Goal: Transaction & Acquisition: Purchase product/service

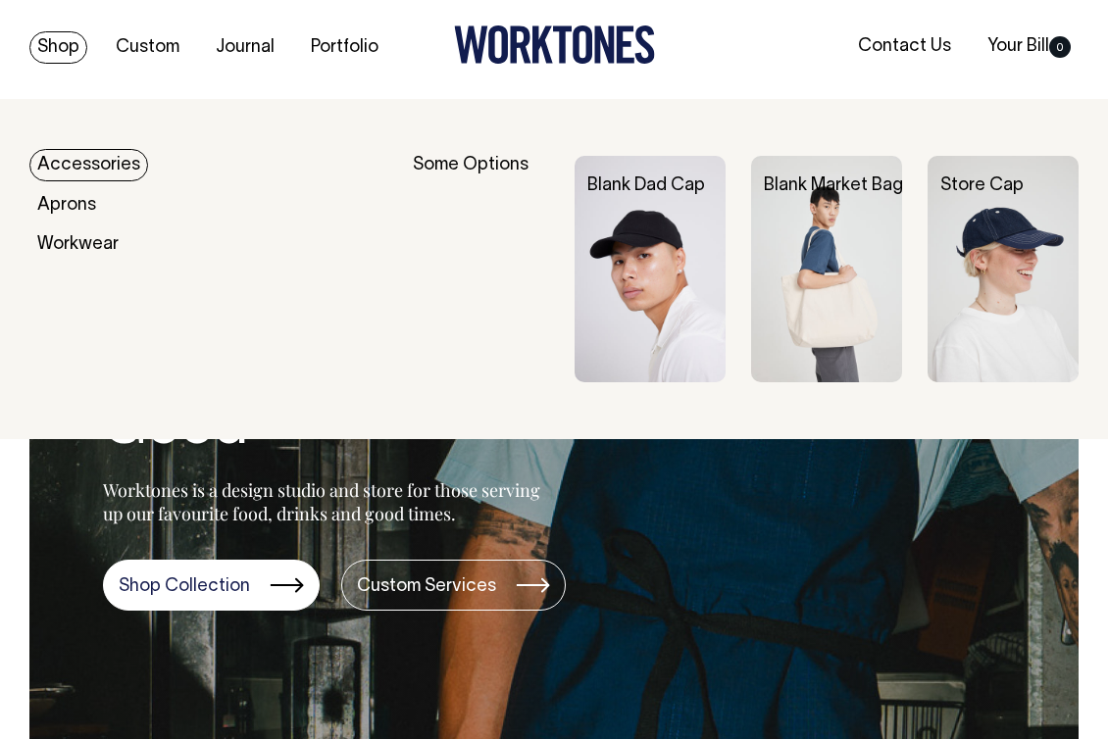
scroll to position [1, 0]
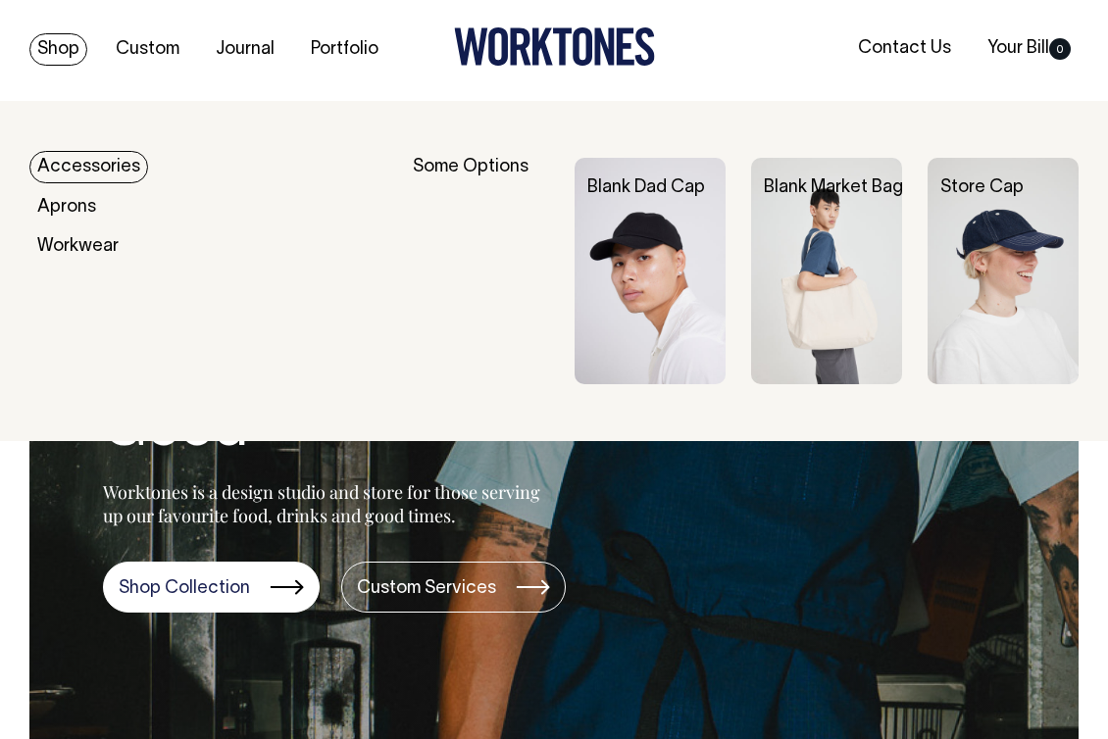
click at [65, 30] on div "Shop Custom Journal Portfolio Contact Us Your Bill 0" at bounding box center [554, 49] width 1108 height 103
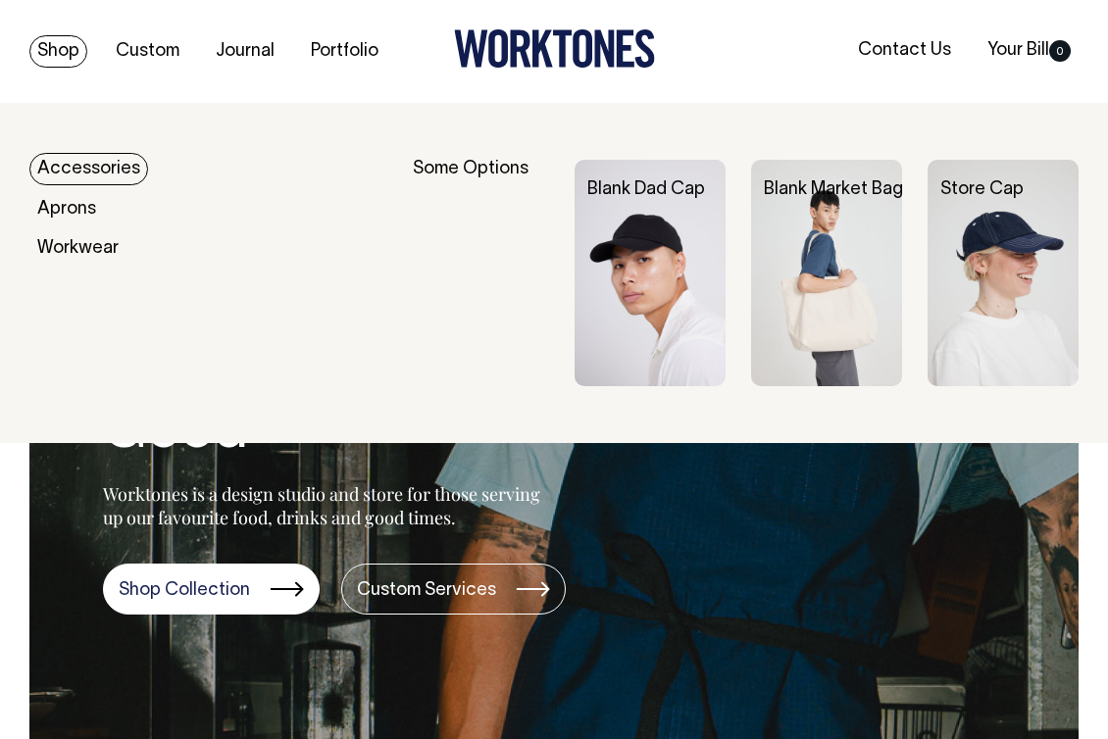
scroll to position [0, 0]
click at [64, 63] on link "Shop" at bounding box center [58, 51] width 58 height 32
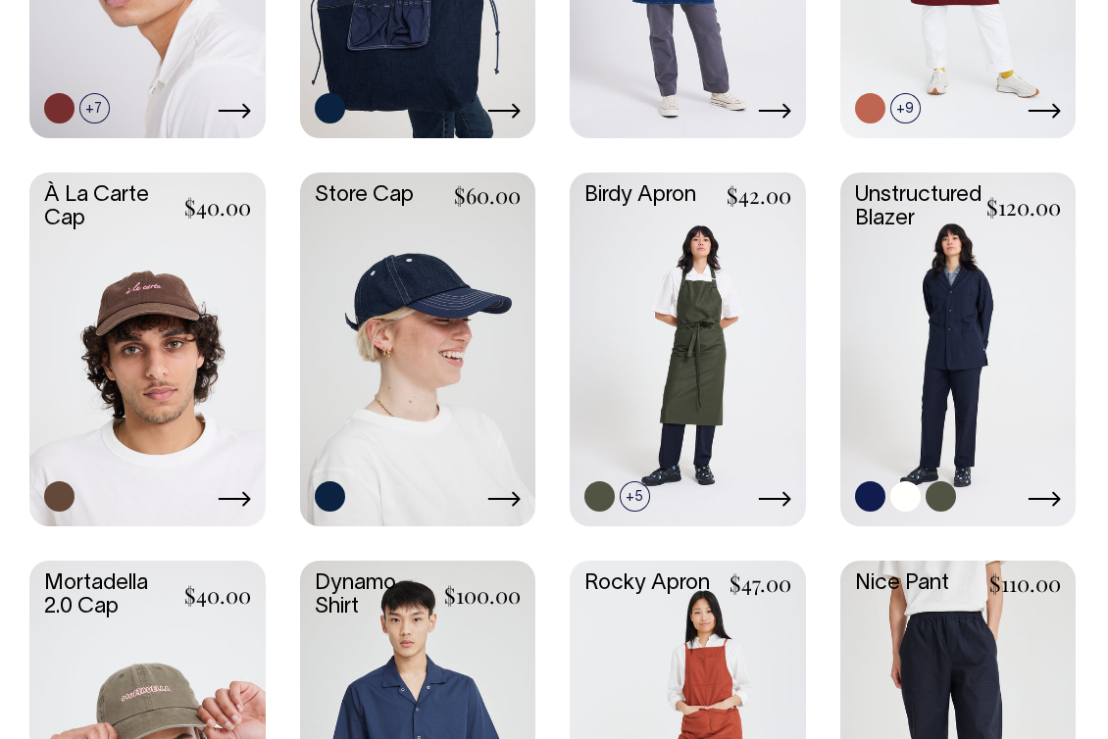
click at [907, 300] on link at bounding box center [958, 348] width 236 height 350
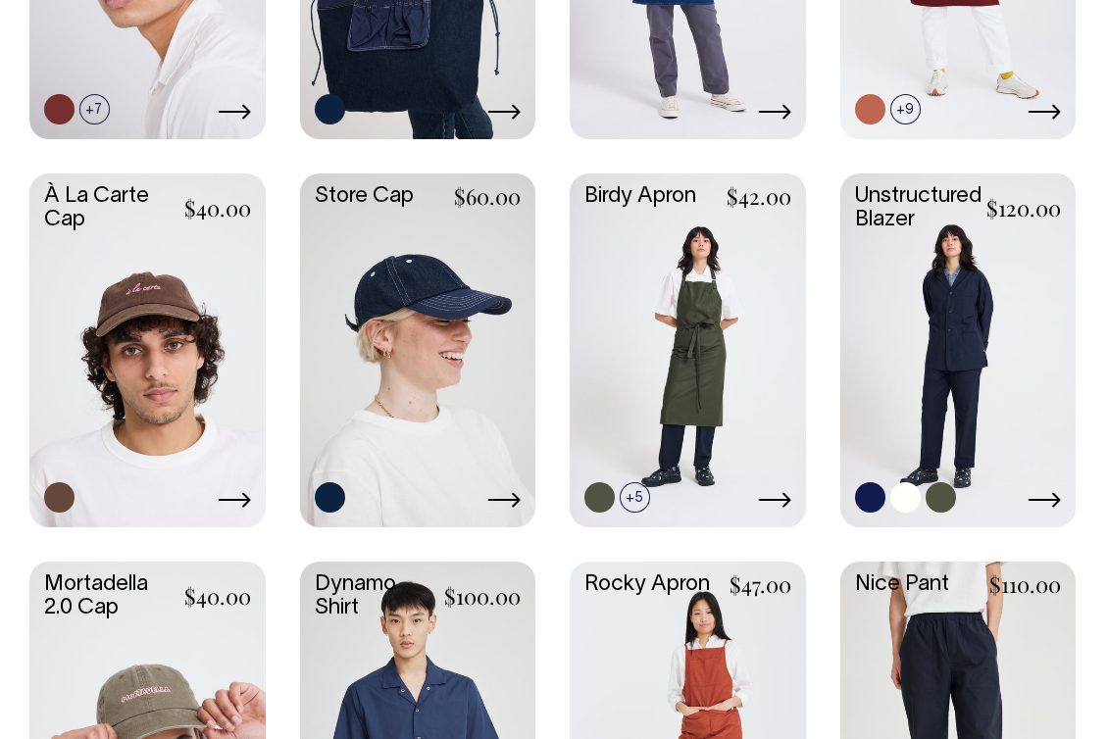
scroll to position [786, 0]
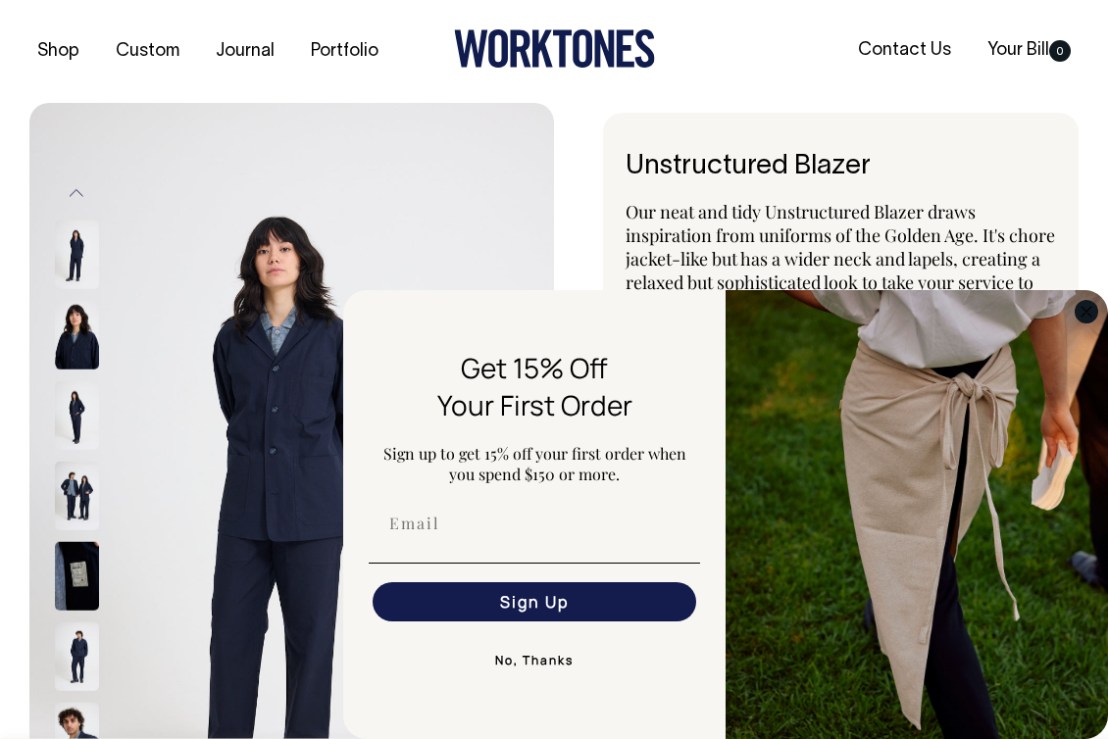
click at [1085, 321] on circle "Close dialog" at bounding box center [1086, 311] width 23 height 23
